Goal: Task Accomplishment & Management: Manage account settings

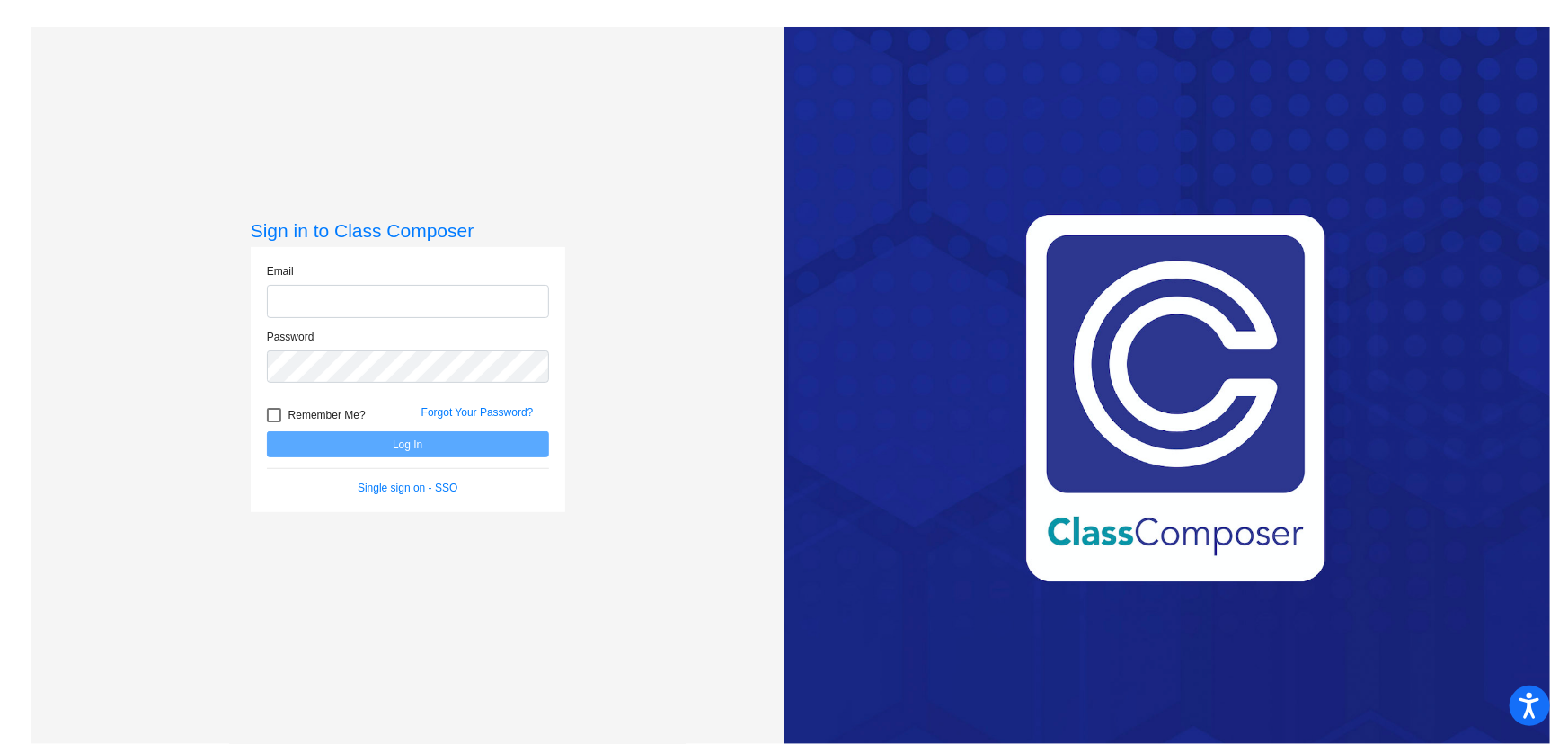
type input "[EMAIL_ADDRESS][DOMAIN_NAME]"
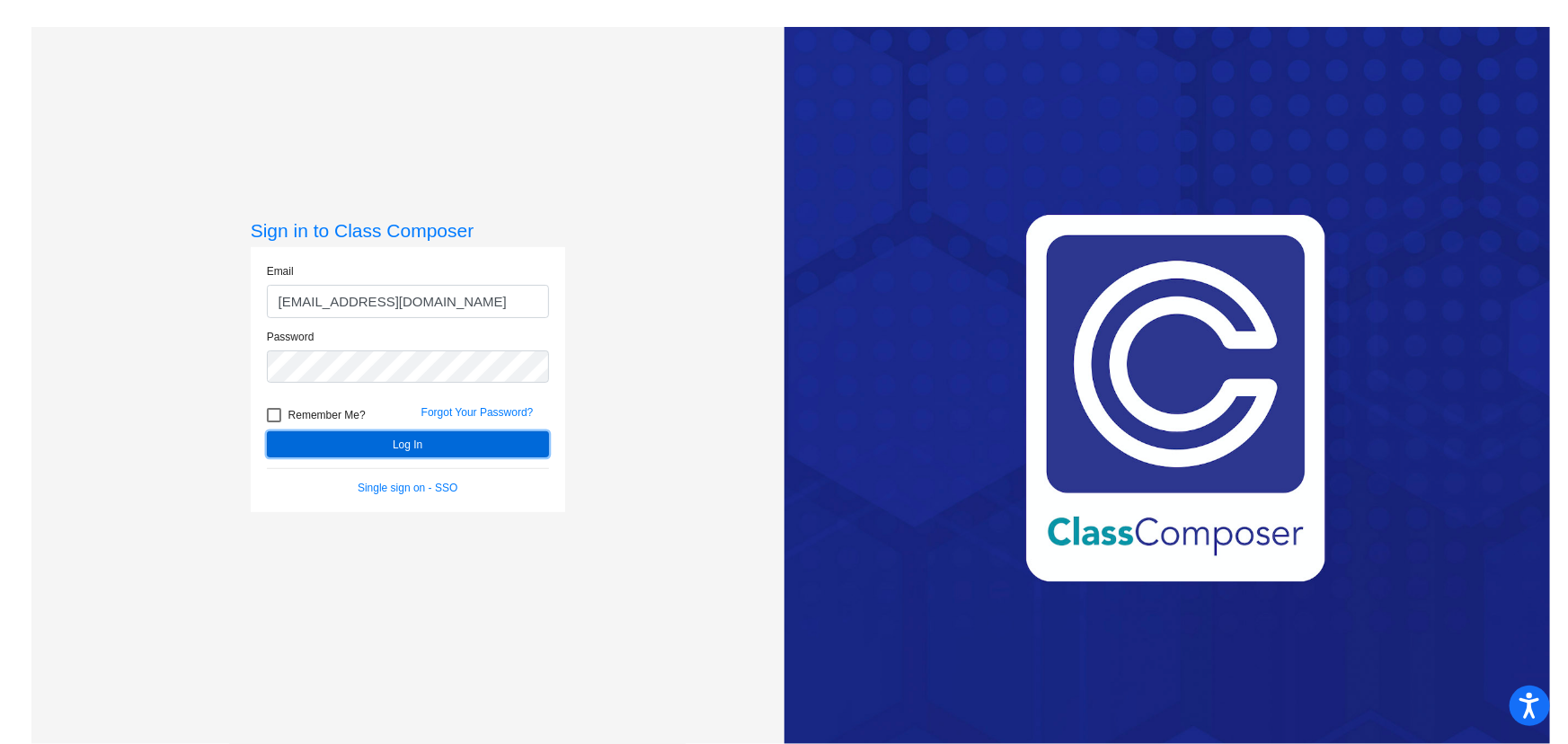
drag, startPoint x: 386, startPoint y: 444, endPoint x: 425, endPoint y: 439, distance: 39.3
click at [386, 444] on button "Log In" at bounding box center [407, 445] width 282 height 26
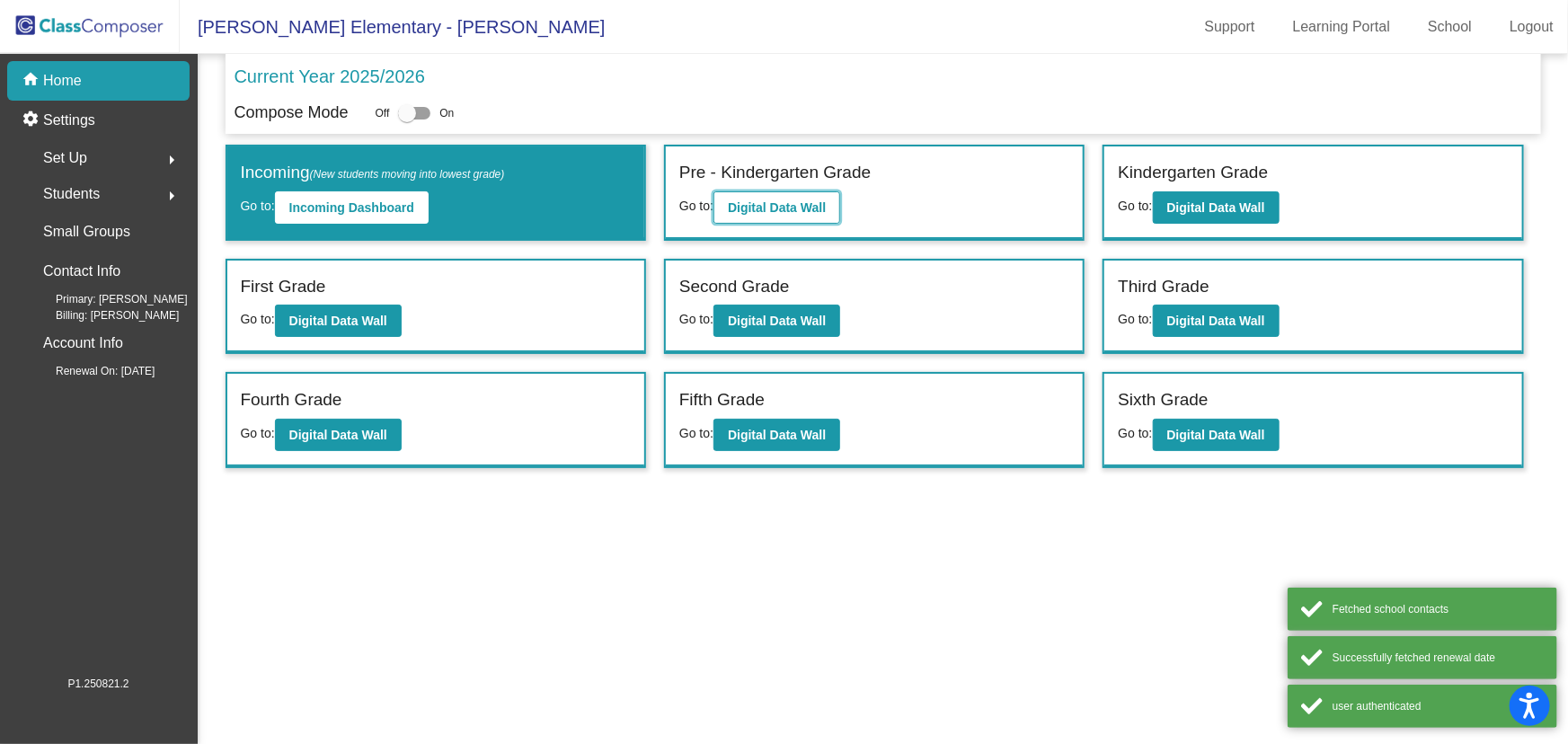
click at [792, 201] on b "Digital Data Wall" at bounding box center [777, 207] width 98 height 14
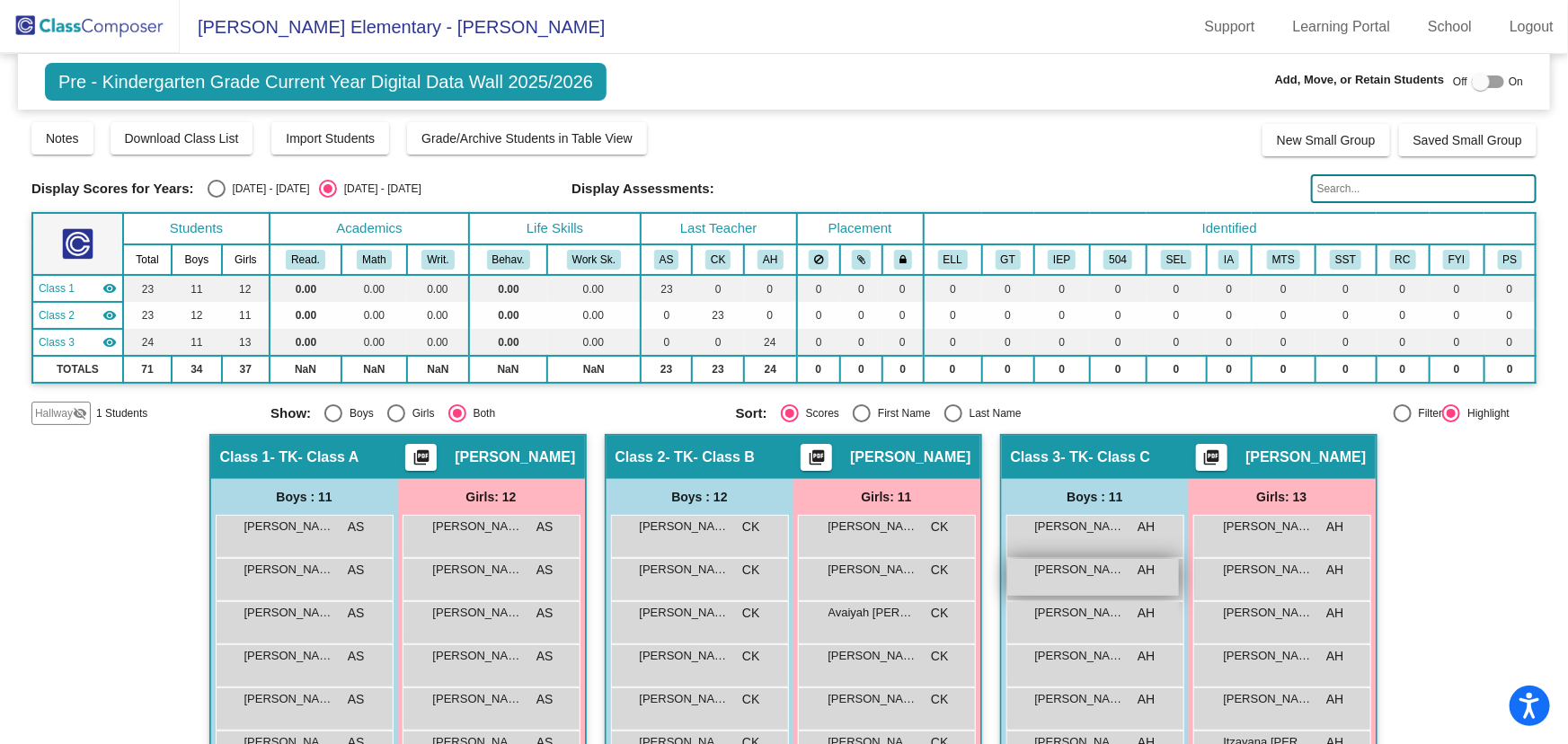
scroll to position [326, 0]
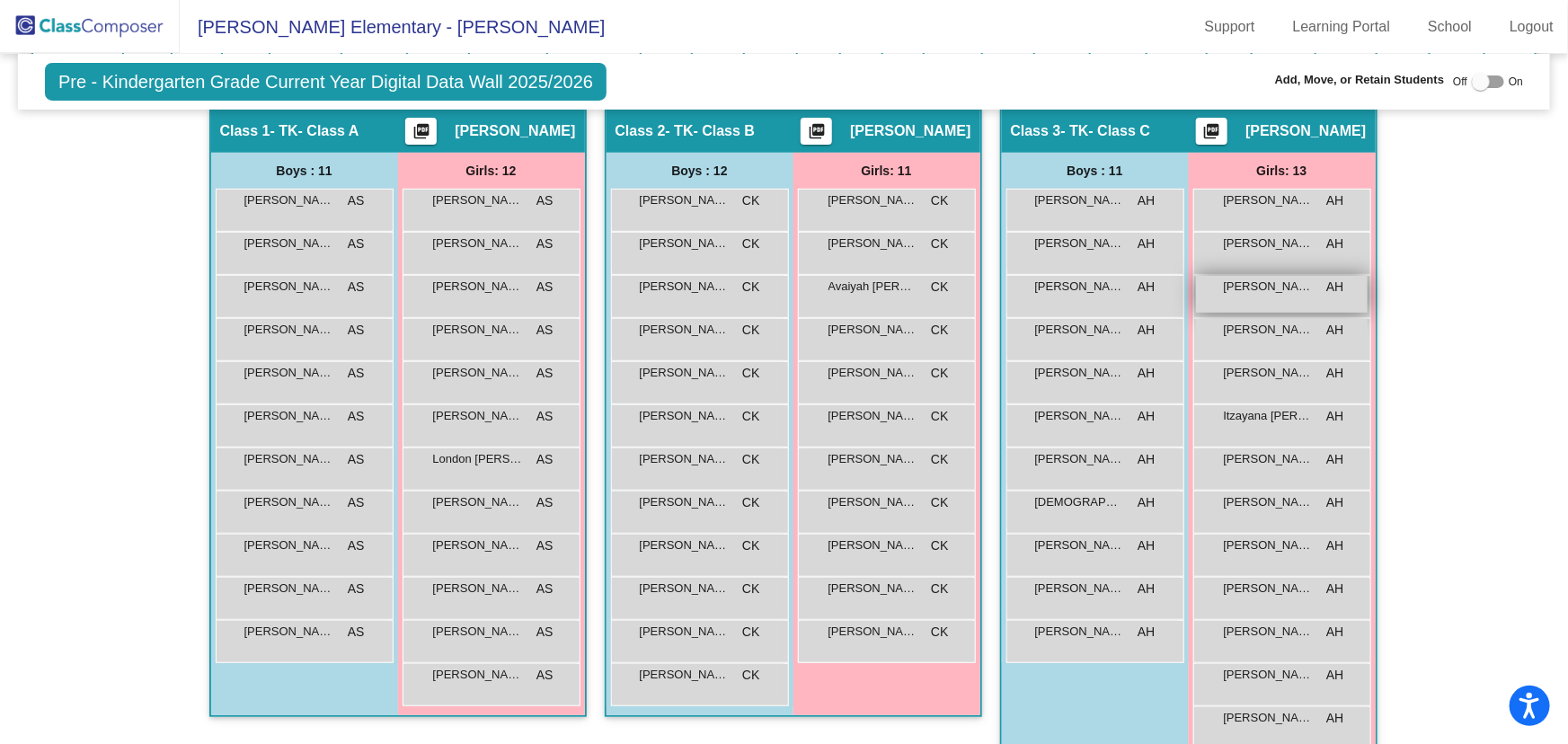
click at [1245, 285] on span "[PERSON_NAME]" at bounding box center [1269, 286] width 90 height 18
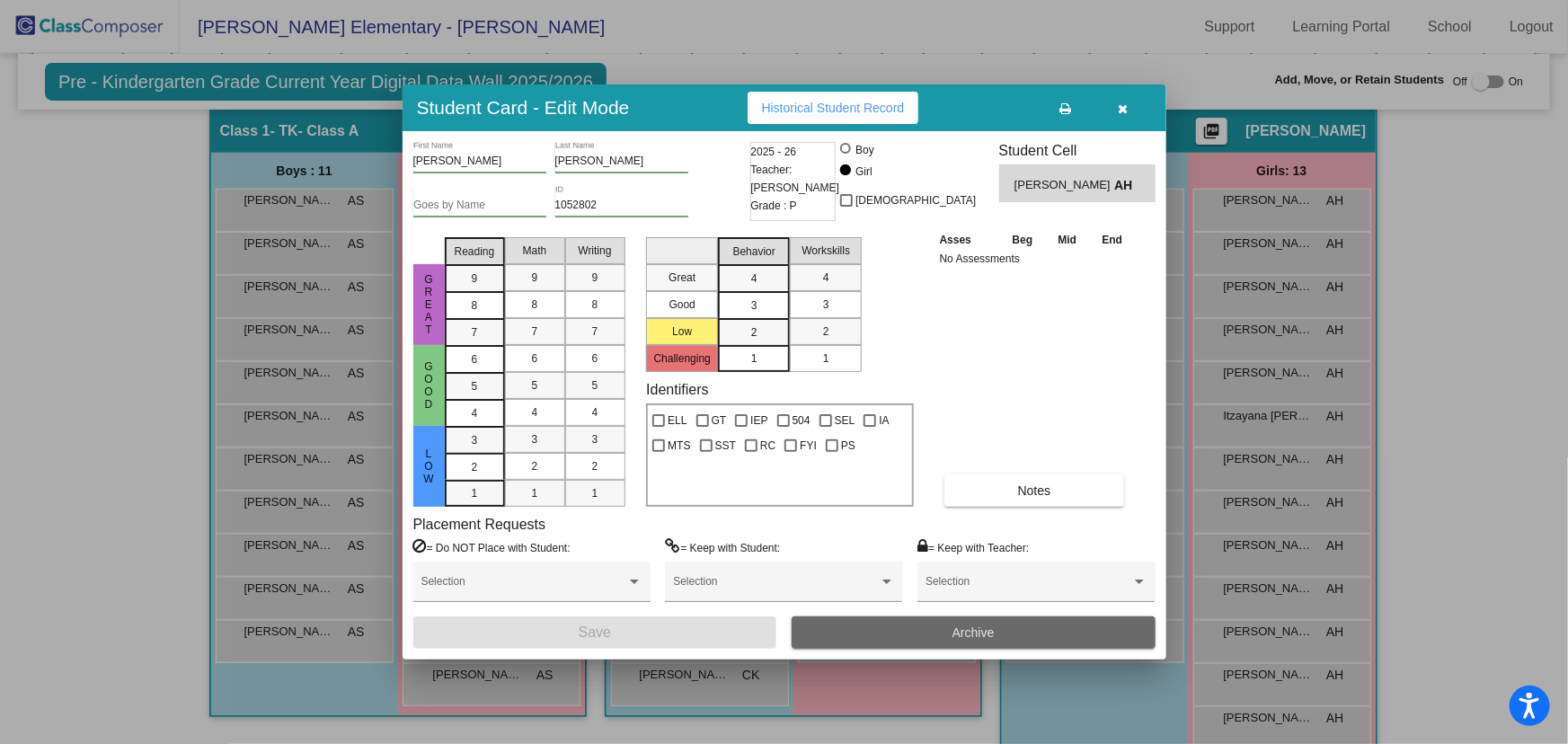
click at [1023, 630] on button "Archive" at bounding box center [974, 632] width 364 height 32
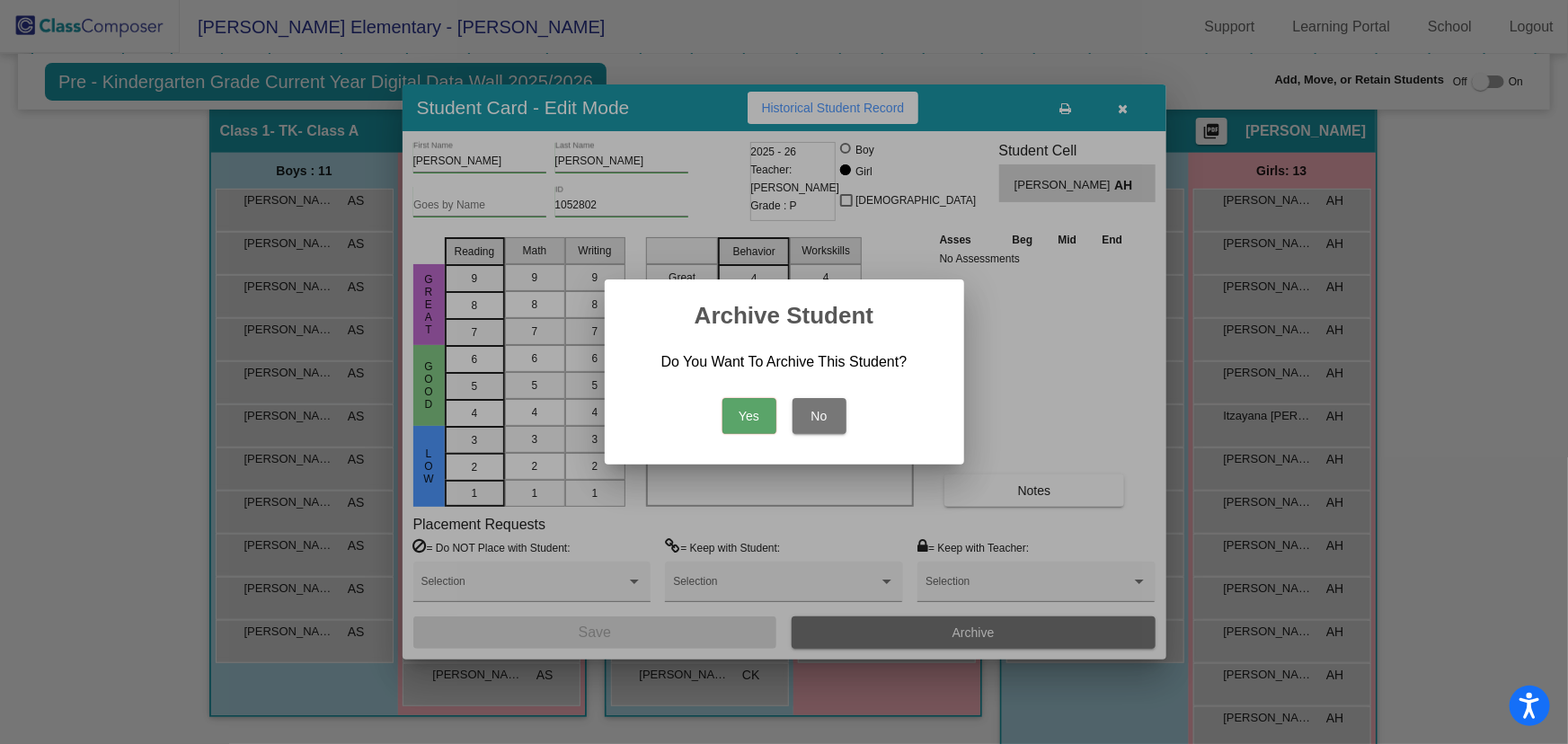
click at [747, 412] on button "Yes" at bounding box center [749, 416] width 53 height 36
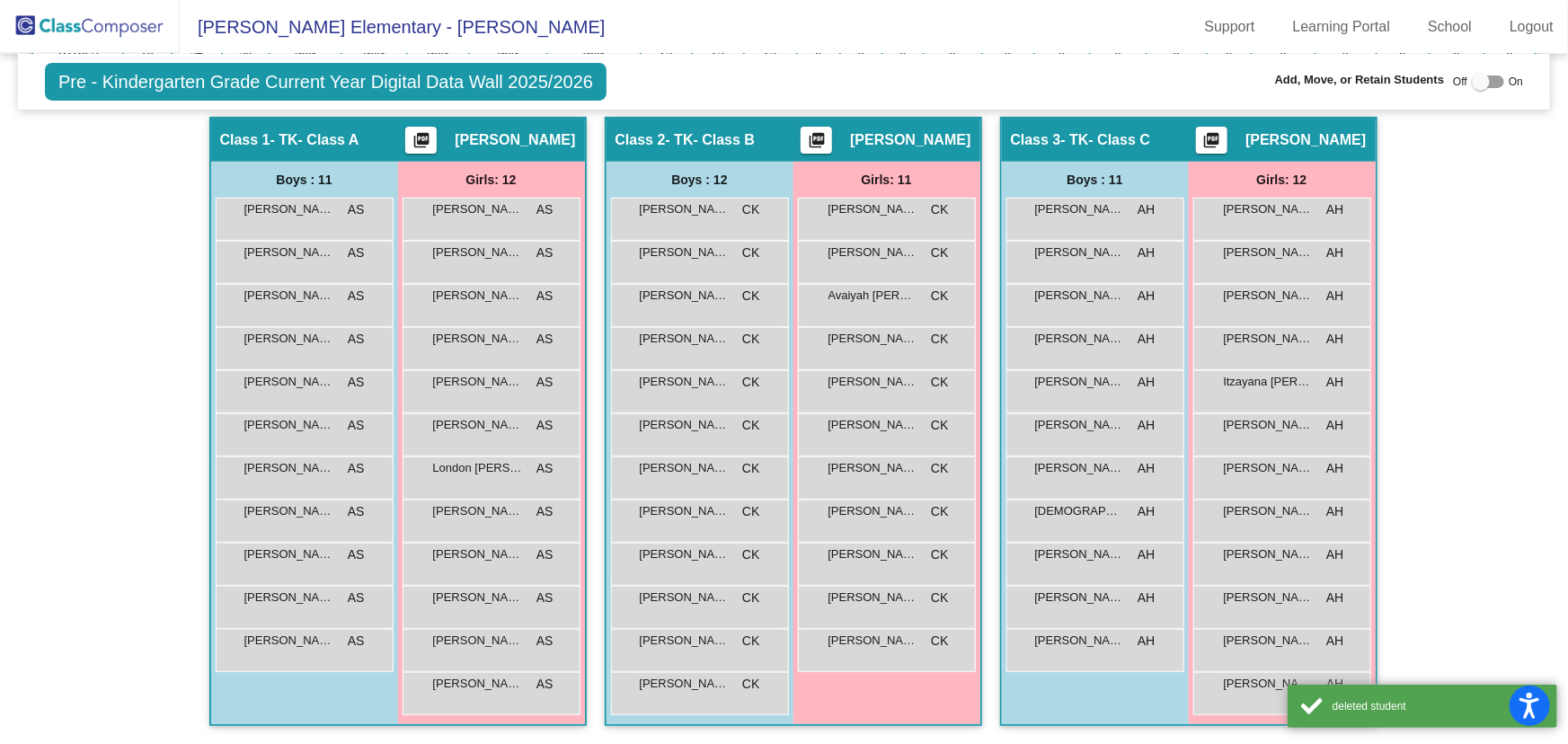
scroll to position [314, 0]
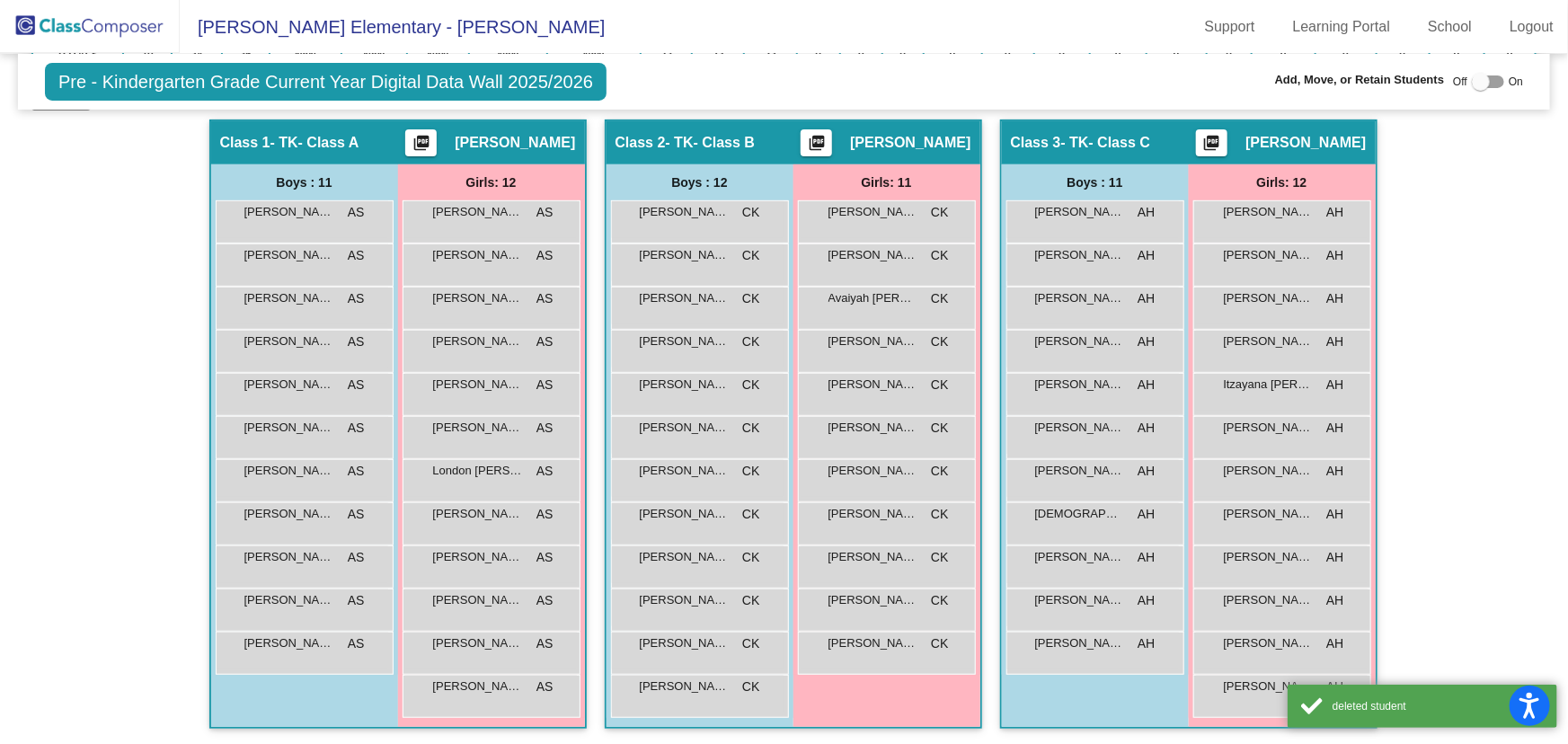
click at [1427, 308] on div "Hallway - Hallway Class picture_as_pdf Add Student First Name Last Name Student…" at bounding box center [784, 433] width 1505 height 627
